Goal: Check status: Check status

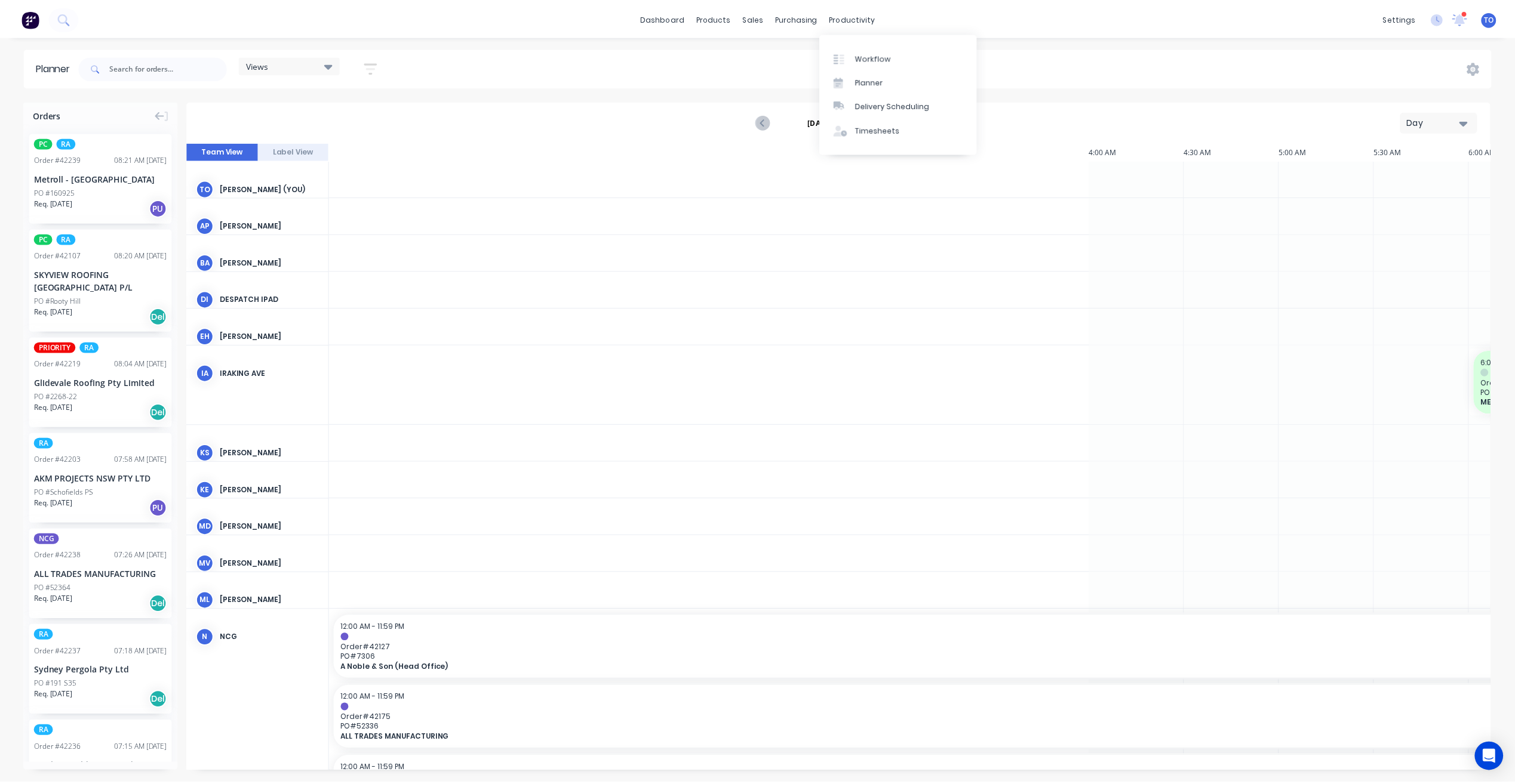
scroll to position [0, 1529]
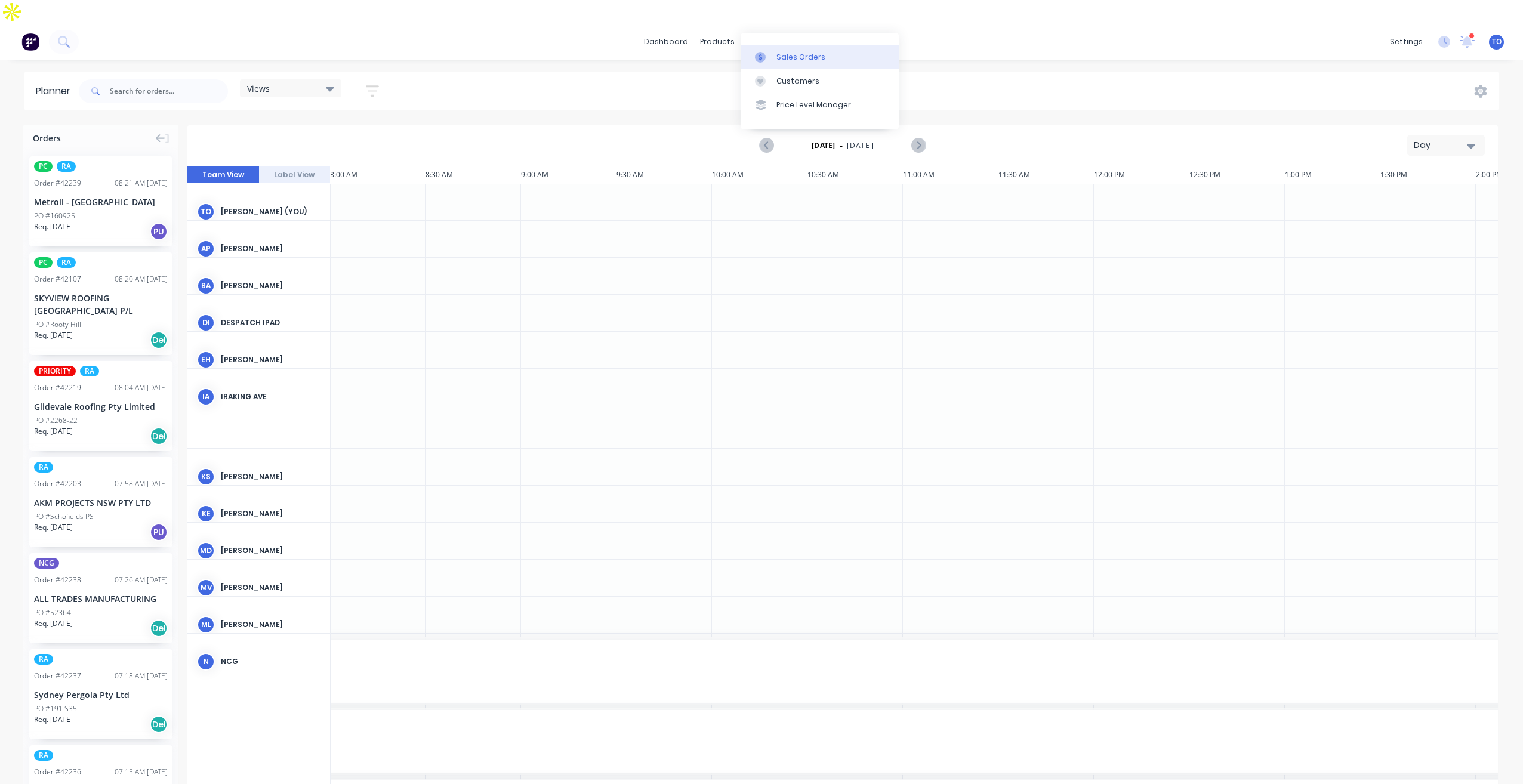
click at [789, 65] on link "Sales Orders" at bounding box center [819, 56] width 158 height 24
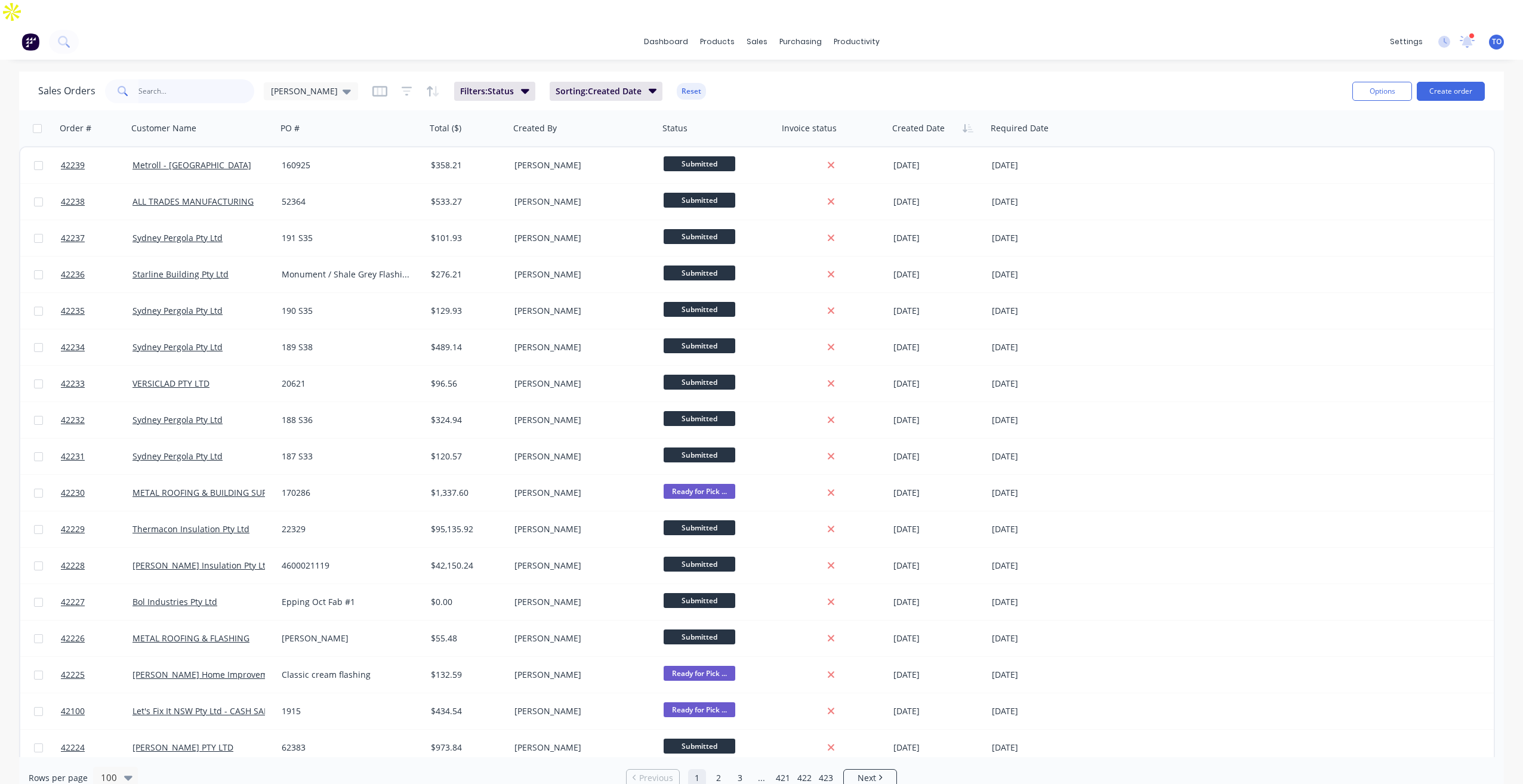
click at [187, 79] on input "text" at bounding box center [197, 91] width 117 height 24
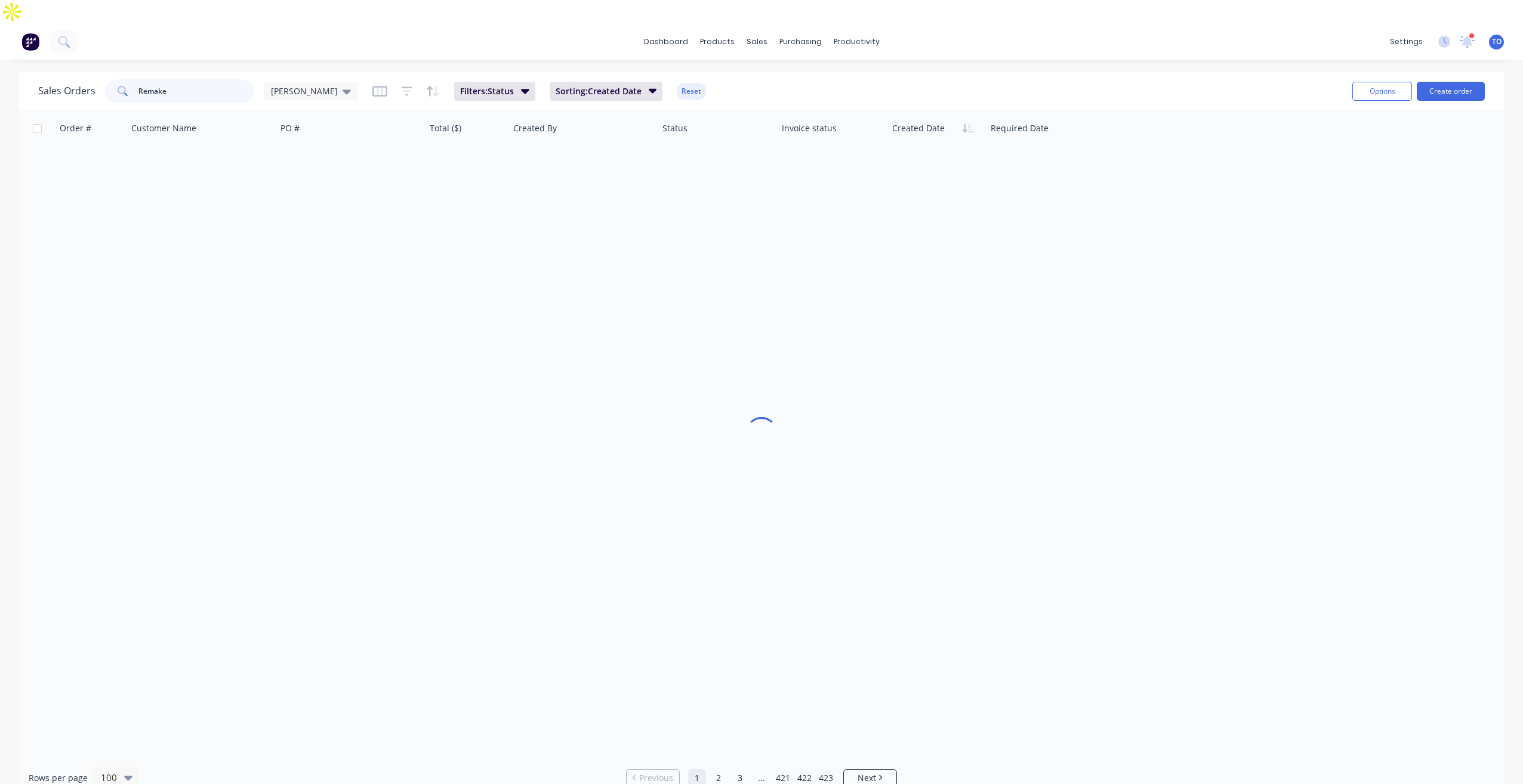
type input "Remake"
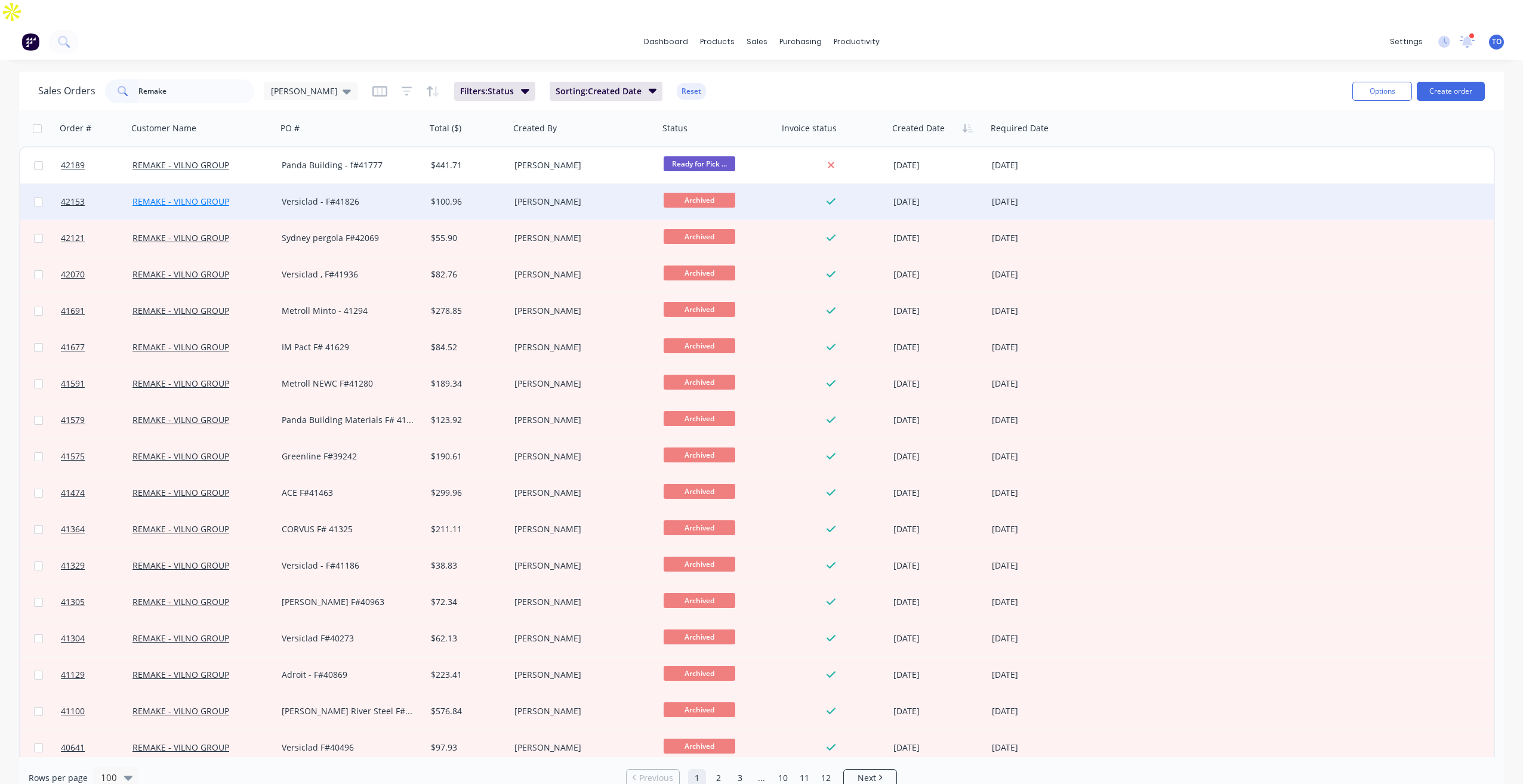
click at [224, 196] on link "REMAKE - VILNO GROUP" at bounding box center [181, 201] width 97 height 11
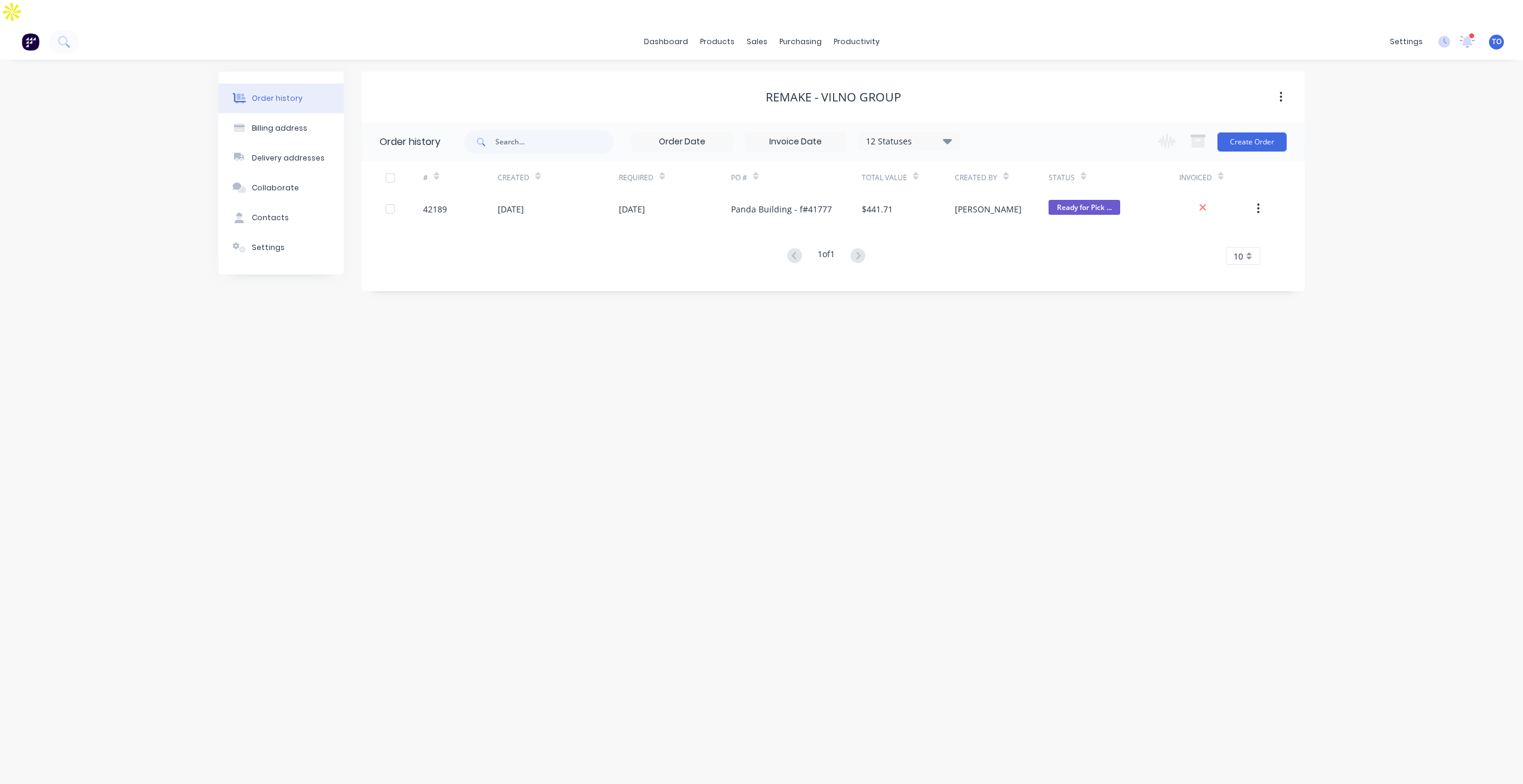
click at [922, 135] on div "12 Statuses" at bounding box center [909, 141] width 100 height 13
drag, startPoint x: 988, startPoint y: 265, endPoint x: 1008, endPoint y: 256, distance: 21.9
click at [987, 273] on div "All" at bounding box center [933, 285] width 149 height 24
click at [1007, 279] on label at bounding box center [1007, 279] width 0 height 0
click at [1007, 279] on input "checkbox" at bounding box center [1012, 284] width 9 height 11
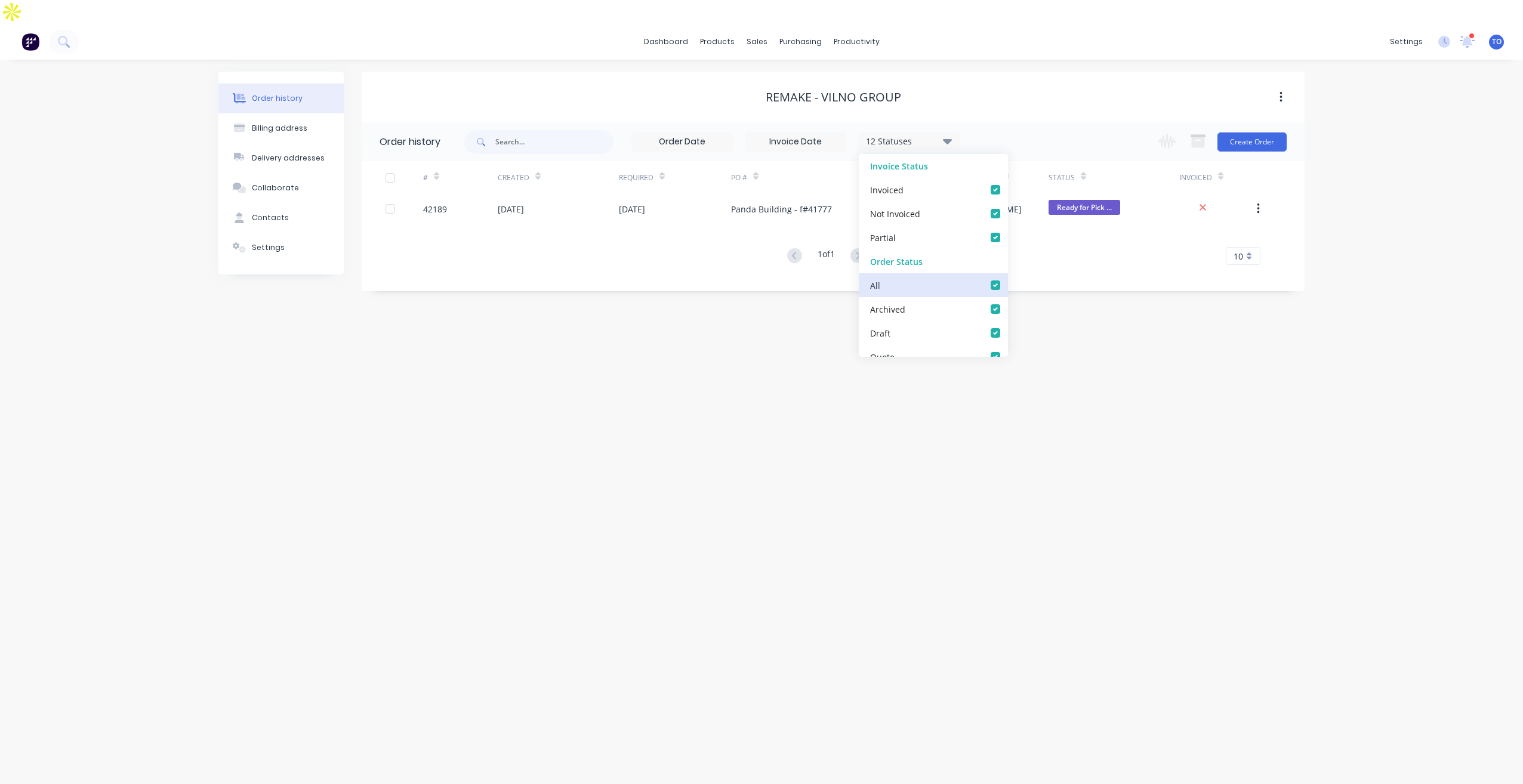
checkbox input "true"
click at [1422, 186] on div "Order history Billing address Delivery addresses Collaborate Contacts Settings …" at bounding box center [761, 434] width 1523 height 748
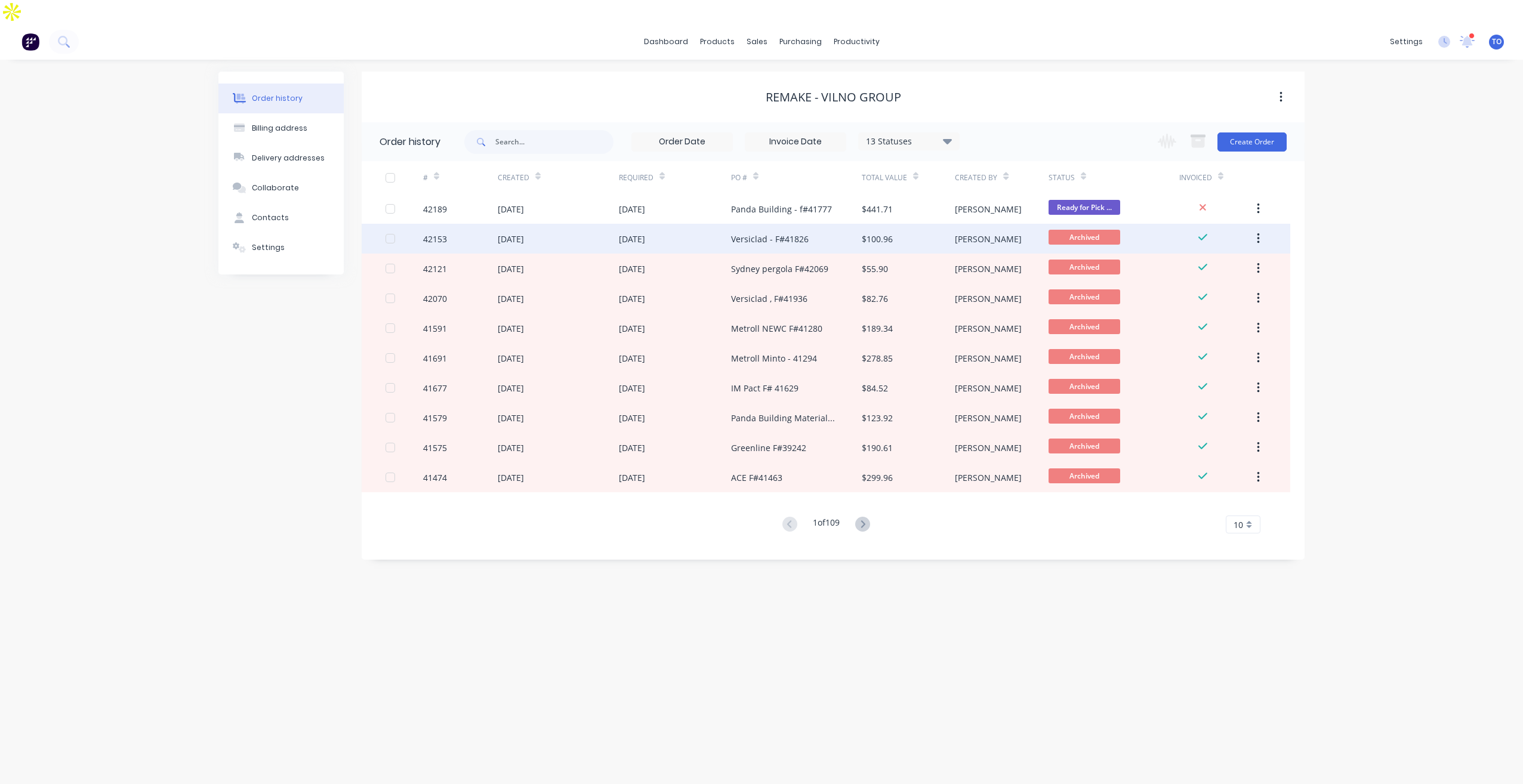
click at [746, 233] on div "Versiclad - F#41826" at bounding box center [769, 239] width 77 height 13
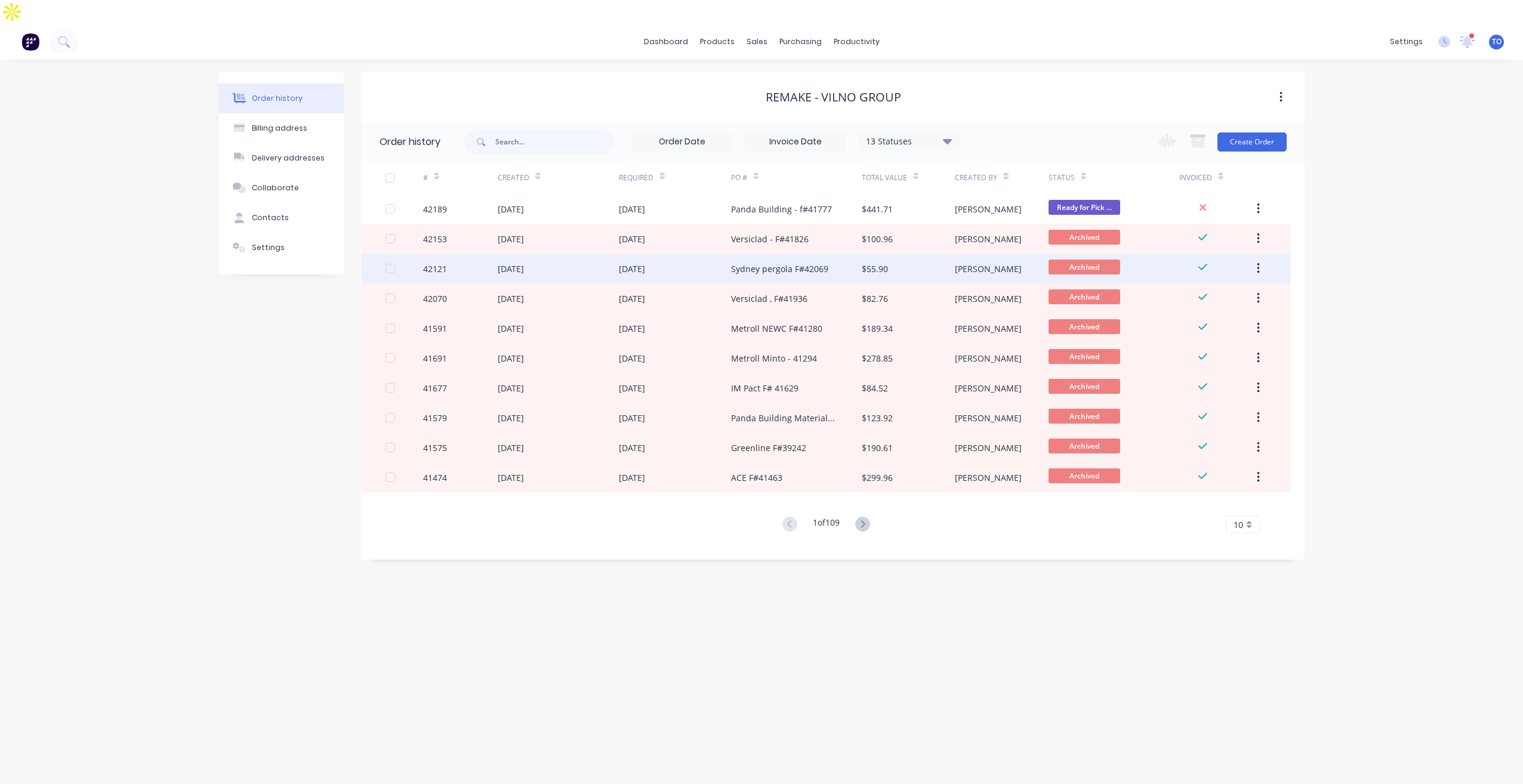
click at [648, 254] on div "07 Oct 2025" at bounding box center [675, 269] width 112 height 30
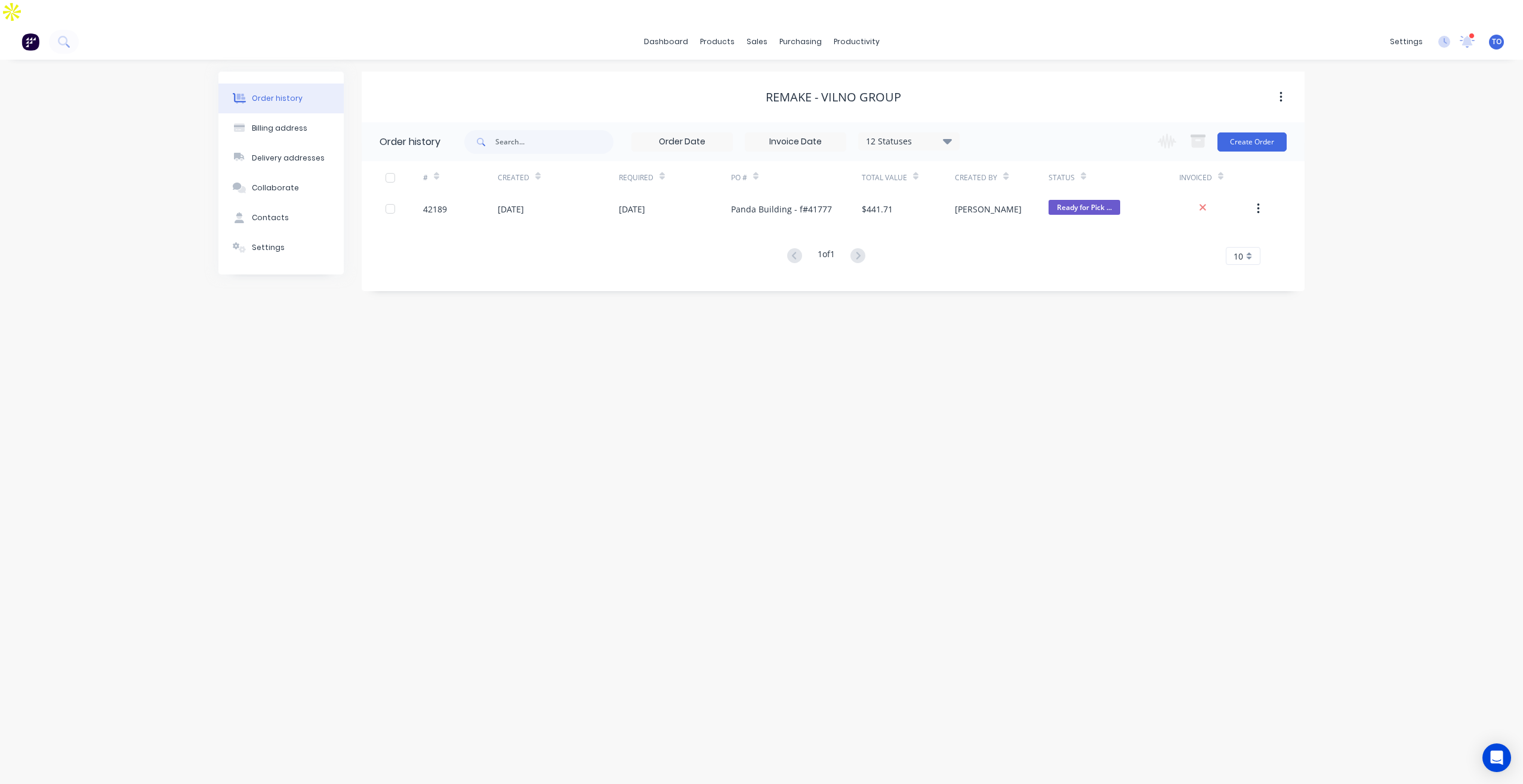
click at [947, 133] on icon at bounding box center [947, 140] width 9 height 14
click at [1007, 279] on label at bounding box center [1007, 279] width 0 height 0
click at [1007, 279] on input "checkbox" at bounding box center [1012, 284] width 9 height 11
checkbox input "true"
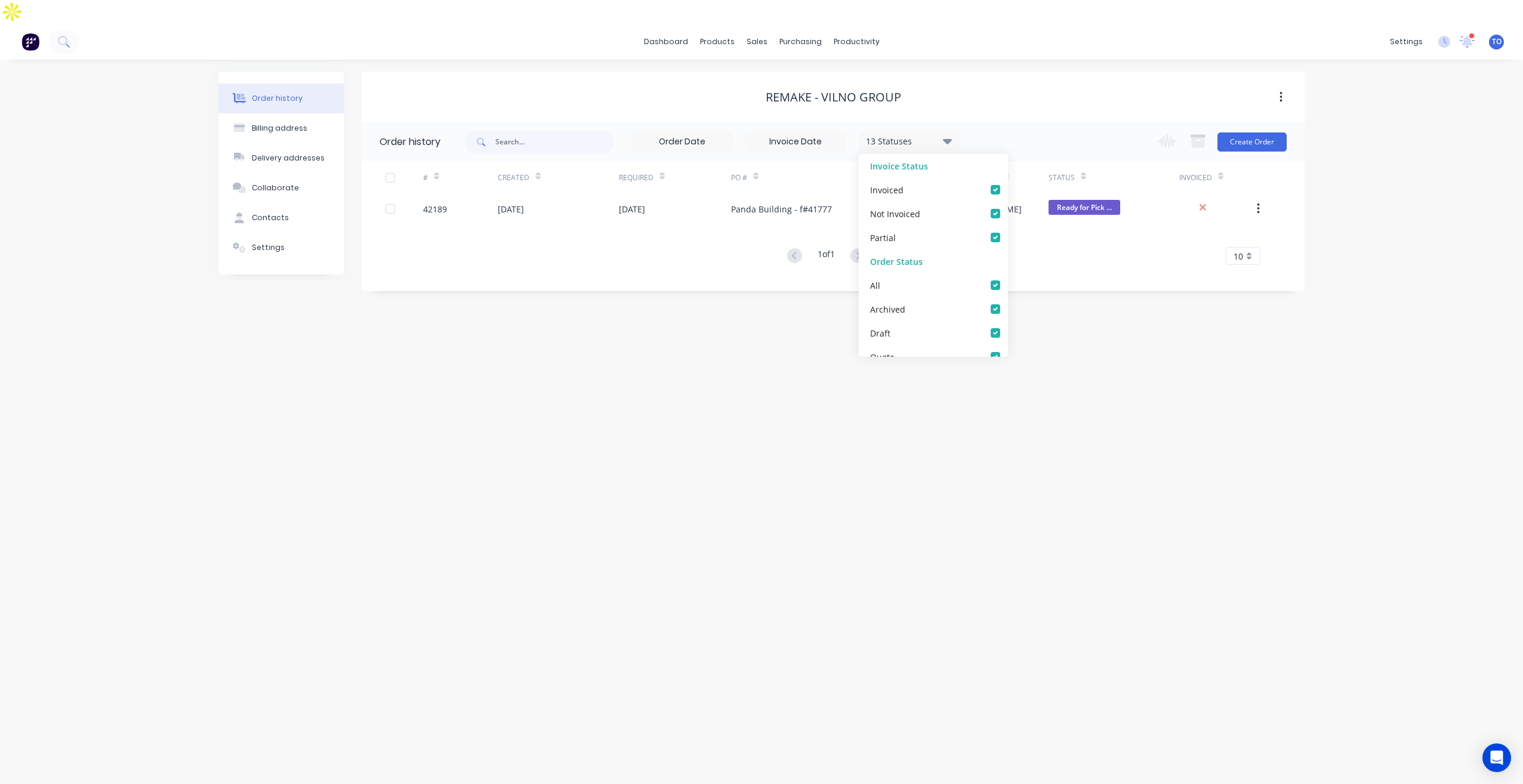
click at [1345, 222] on div "Order history Billing address Delivery addresses Collaborate Contacts Settings …" at bounding box center [761, 434] width 1523 height 748
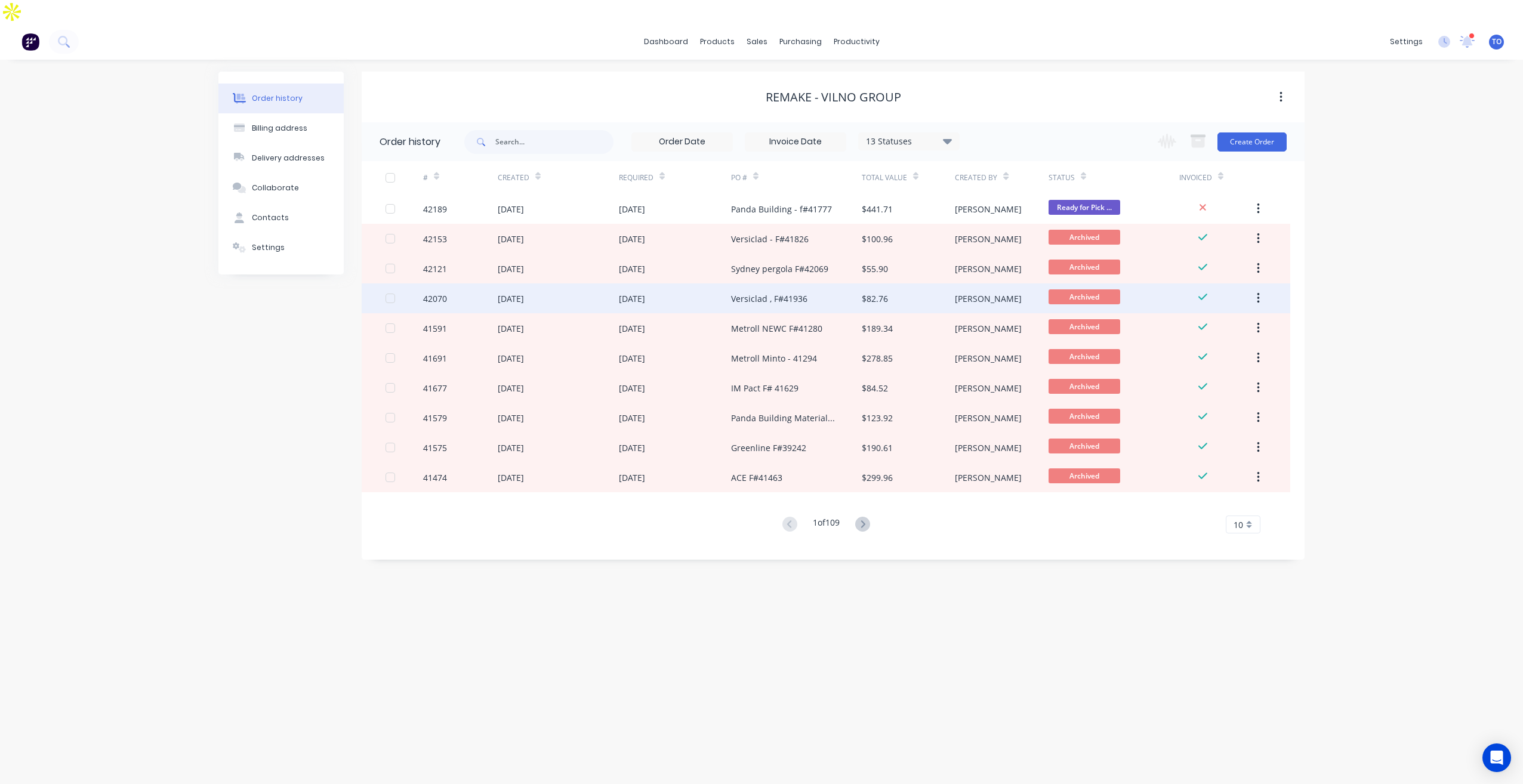
click at [738, 292] on div "Versiclad , F#41936" at bounding box center [769, 298] width 76 height 13
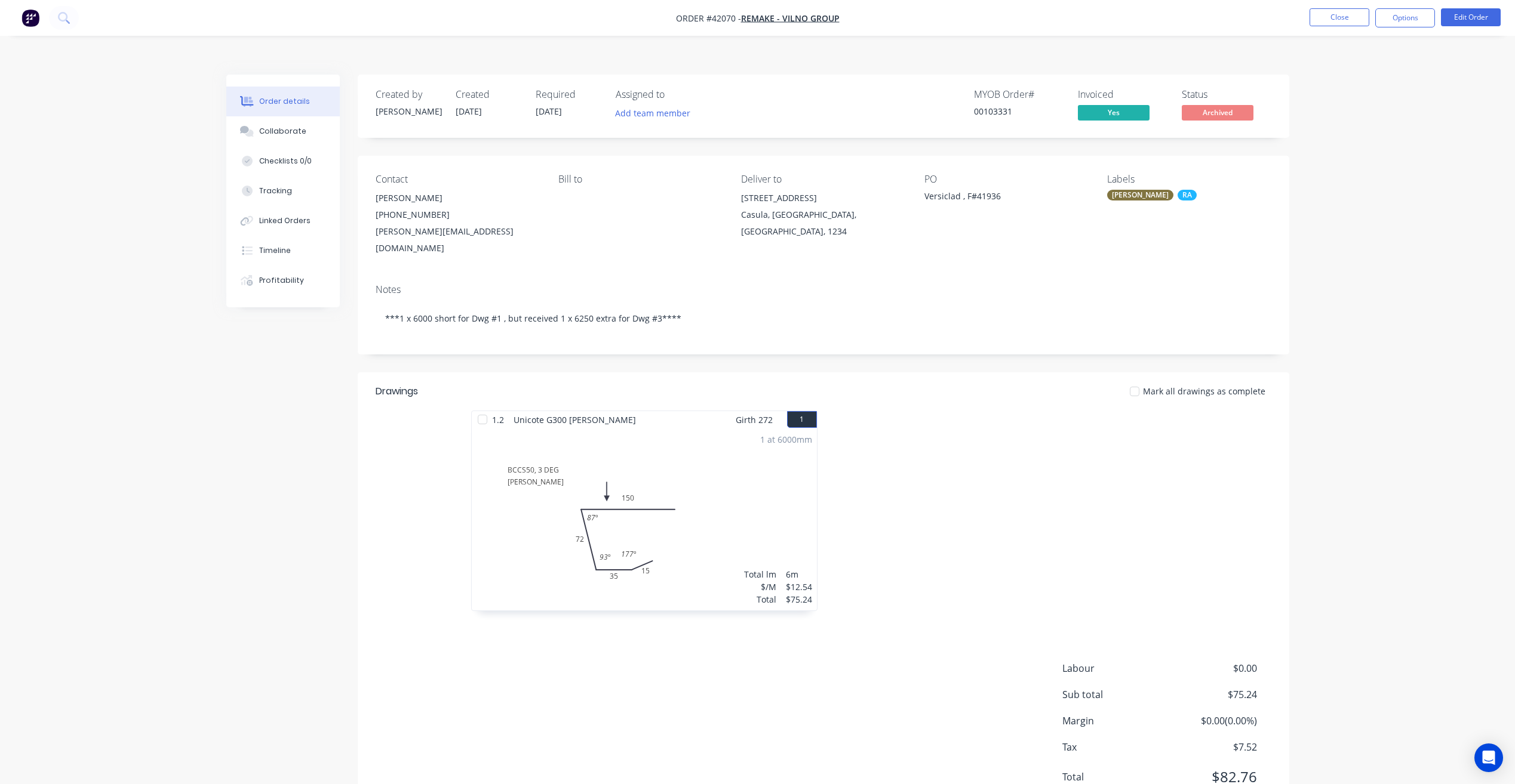
click at [1000, 385] on div "Mark all drawings as complete" at bounding box center [918, 391] width 705 height 13
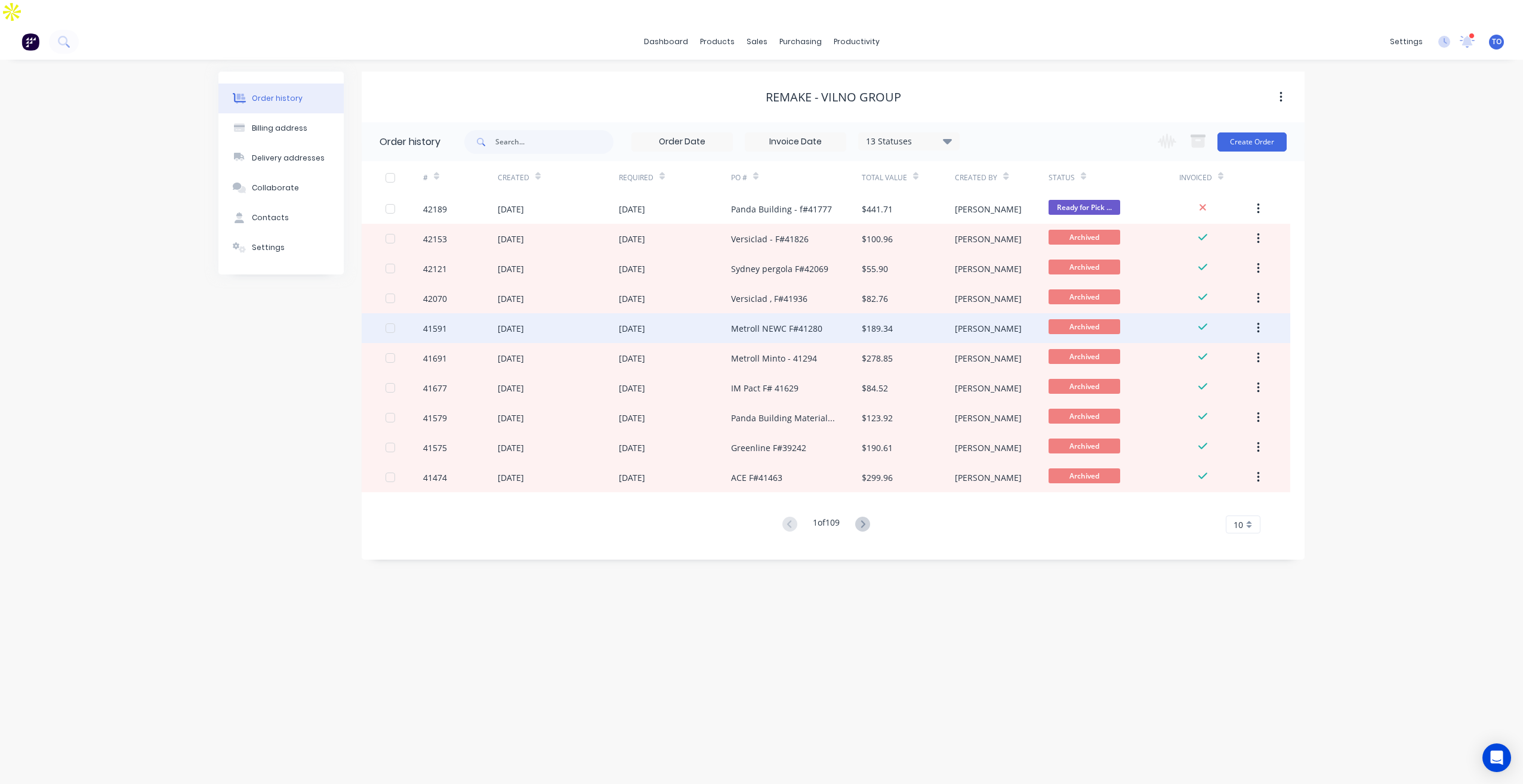
click at [714, 313] on div "10 Sep 2025" at bounding box center [675, 328] width 112 height 30
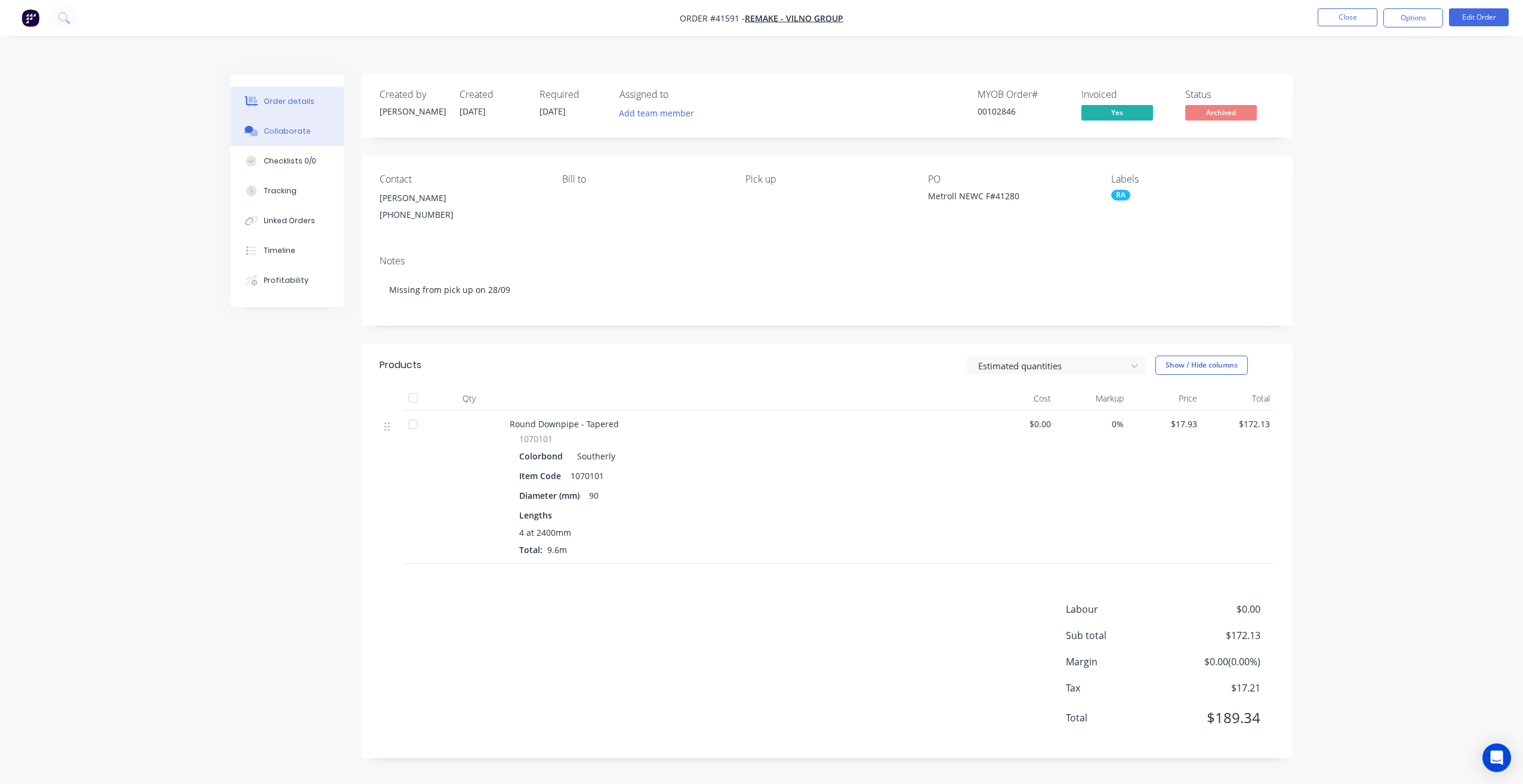
click at [287, 117] on button "Collaborate" at bounding box center [287, 131] width 113 height 30
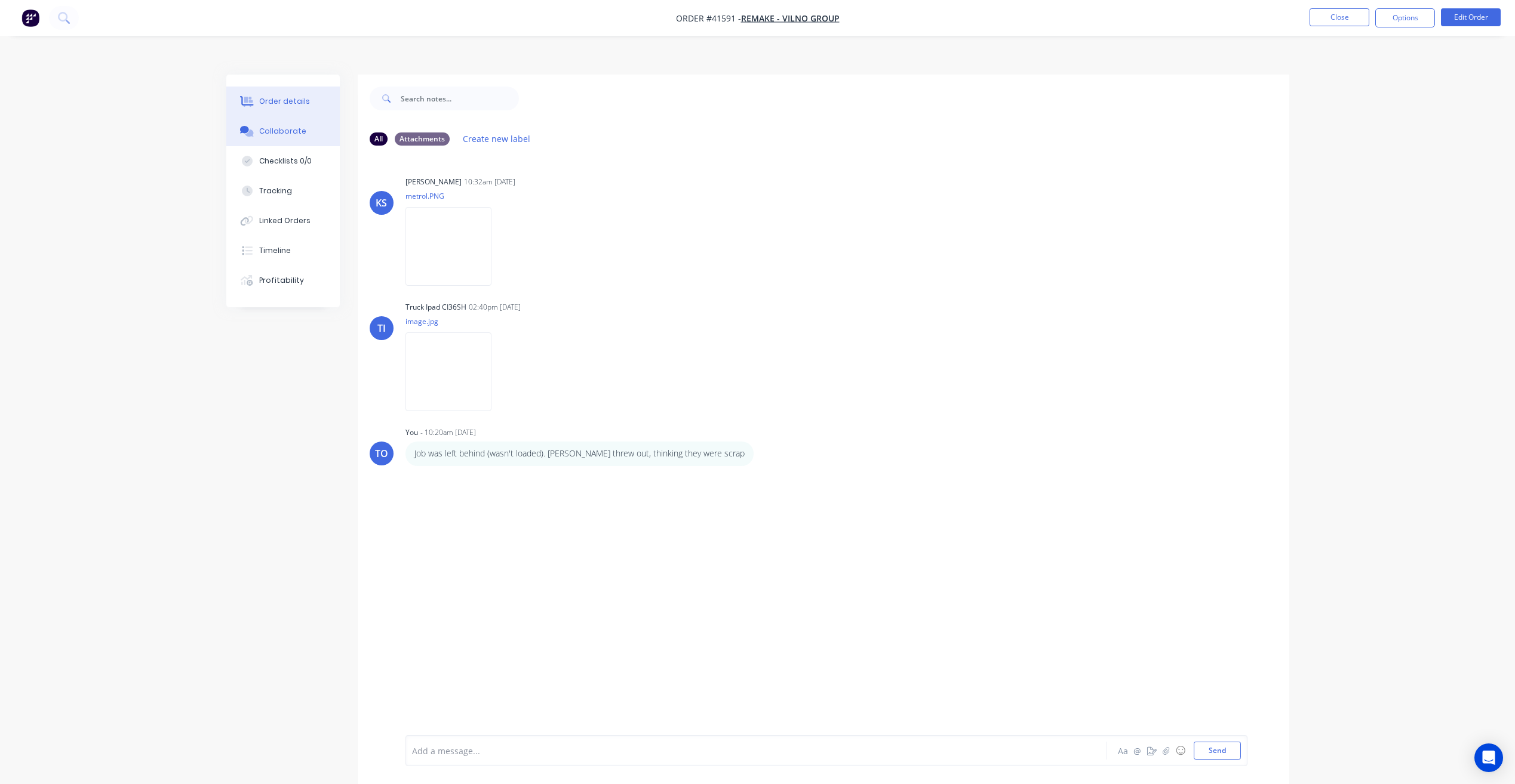
click at [301, 96] on div "Order details" at bounding box center [284, 102] width 51 height 11
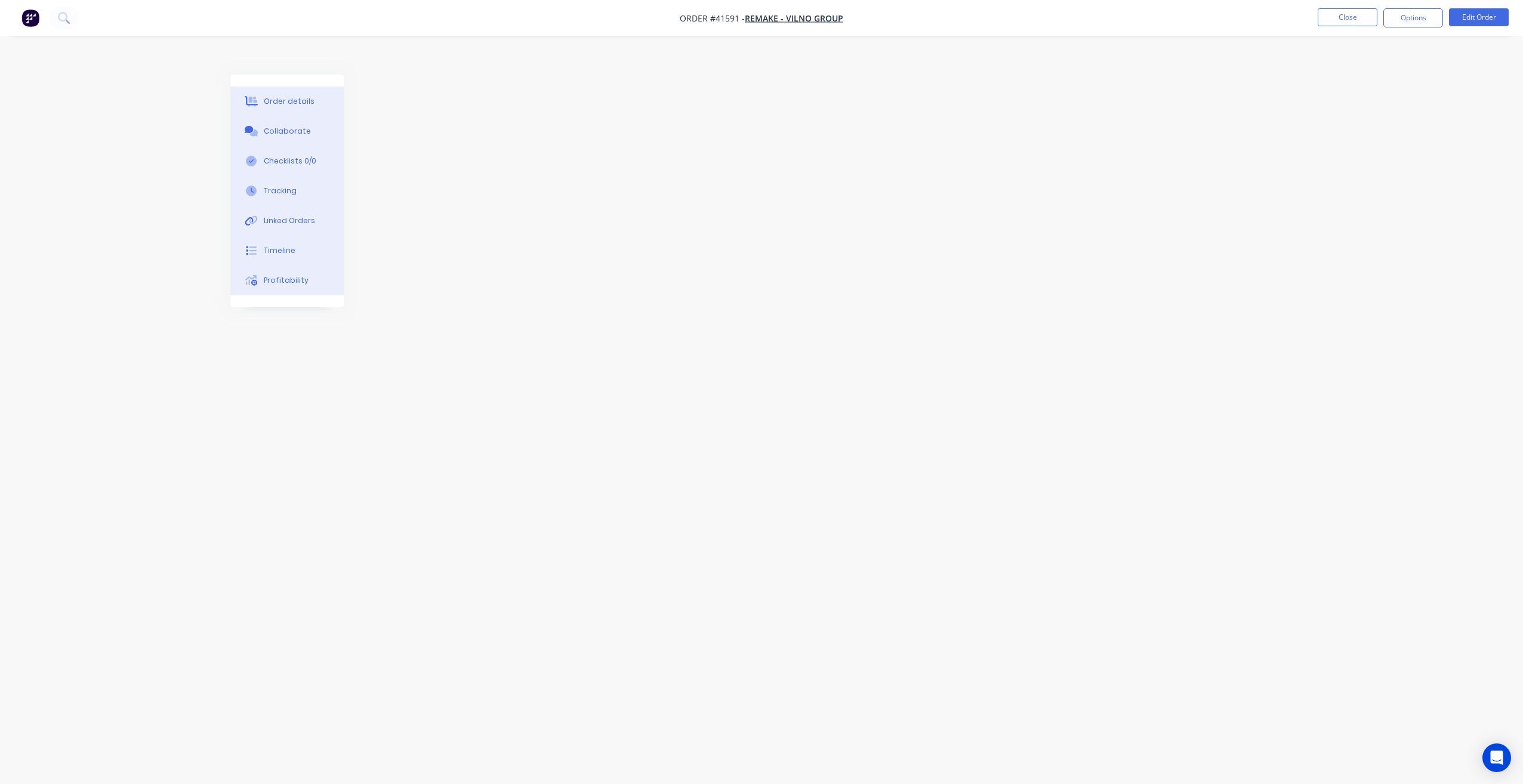
click at [1078, 75] on div at bounding box center [761, 393] width 1062 height 637
